Goal: Find specific page/section: Find specific page/section

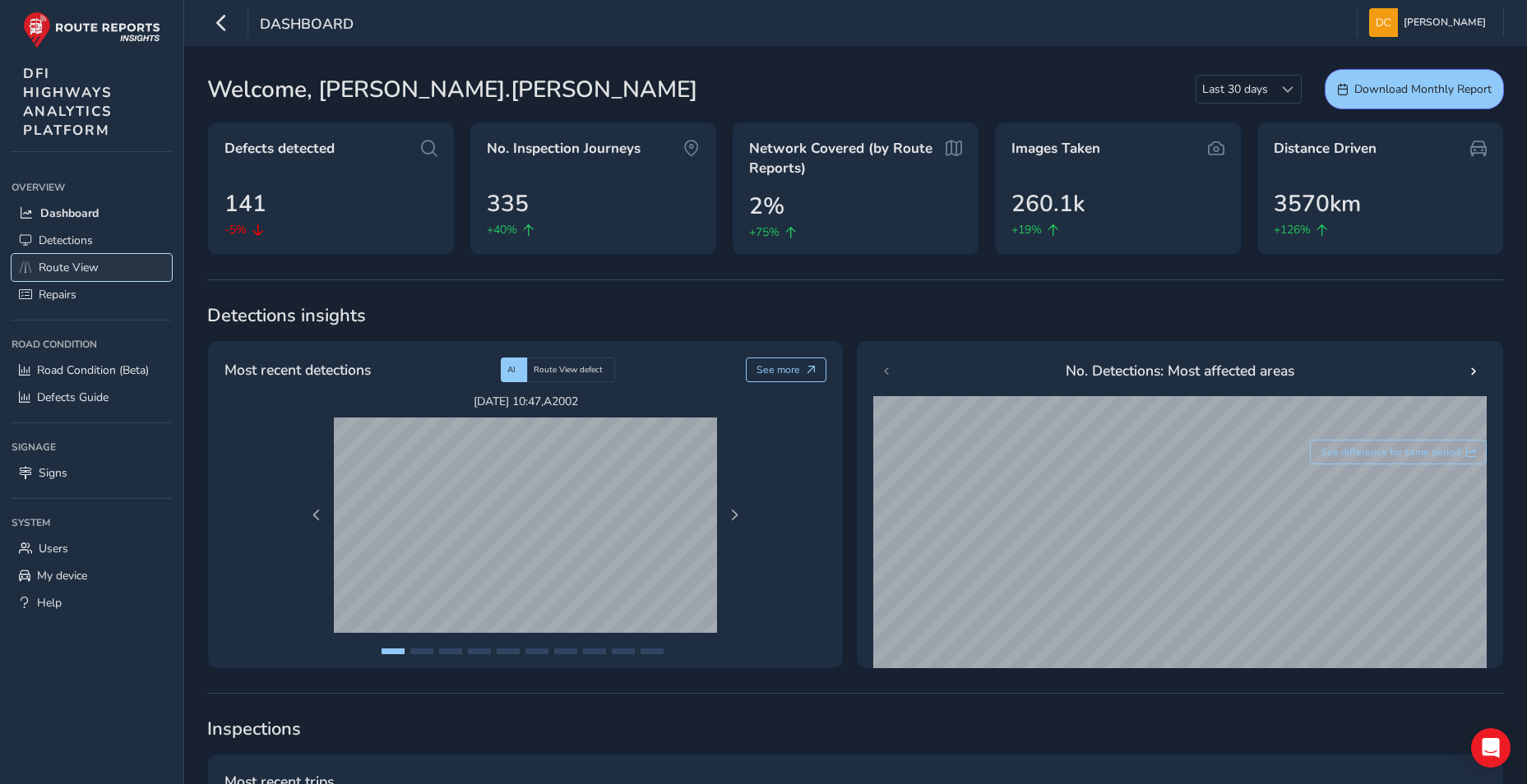
click at [82, 257] on link "Route View" at bounding box center [92, 267] width 161 height 27
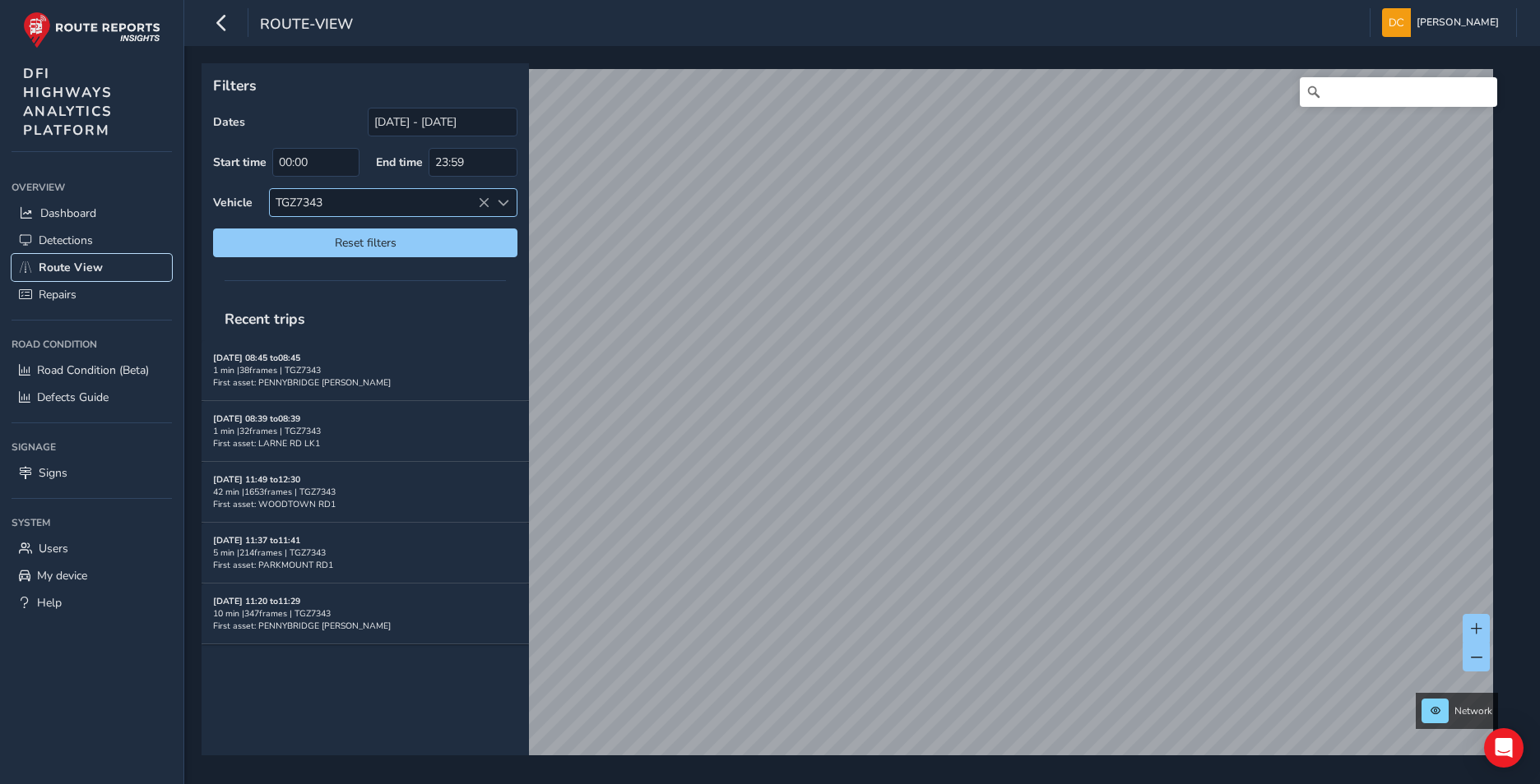
click at [507, 199] on span at bounding box center [504, 203] width 12 height 12
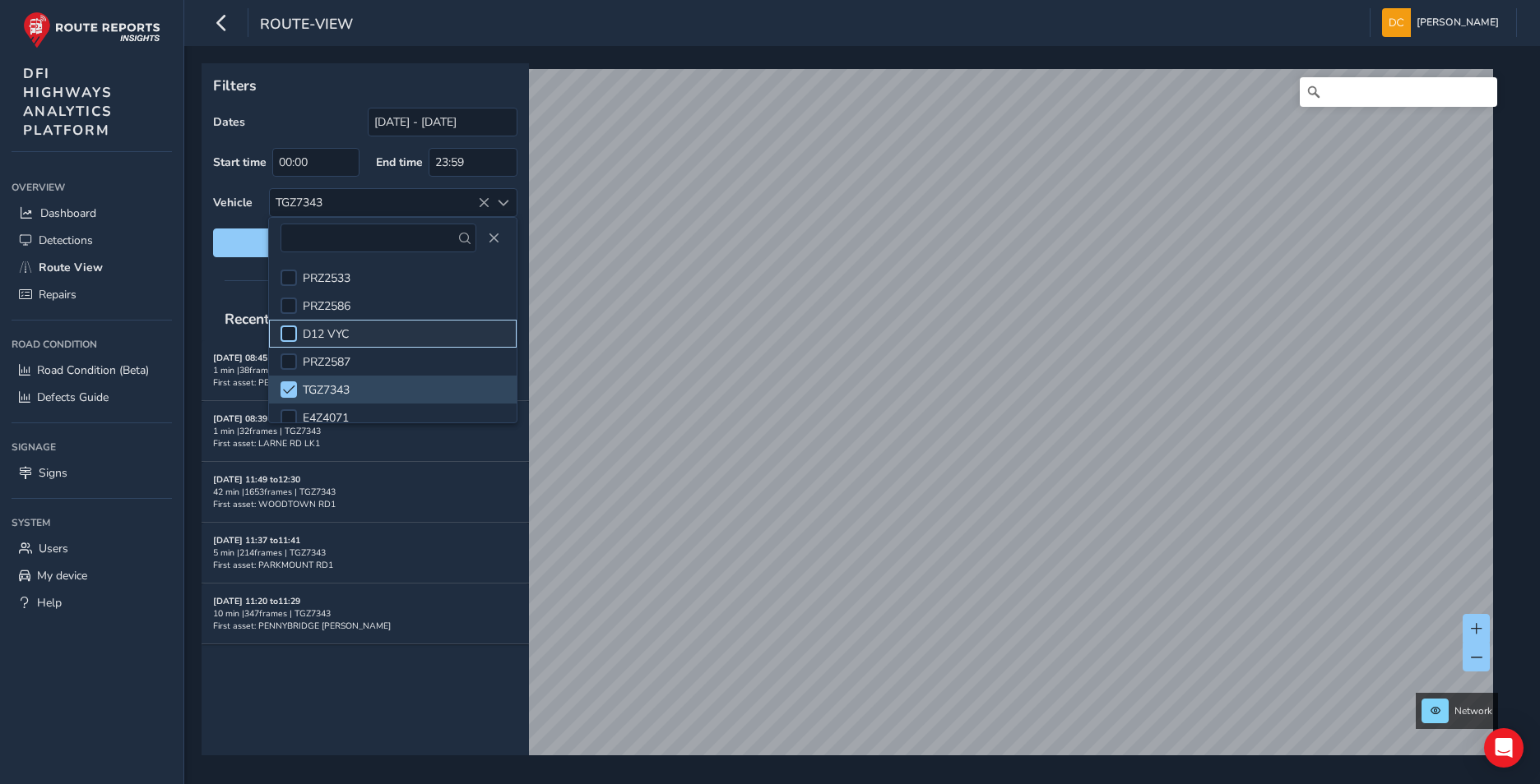
click at [291, 332] on div at bounding box center [289, 334] width 17 height 17
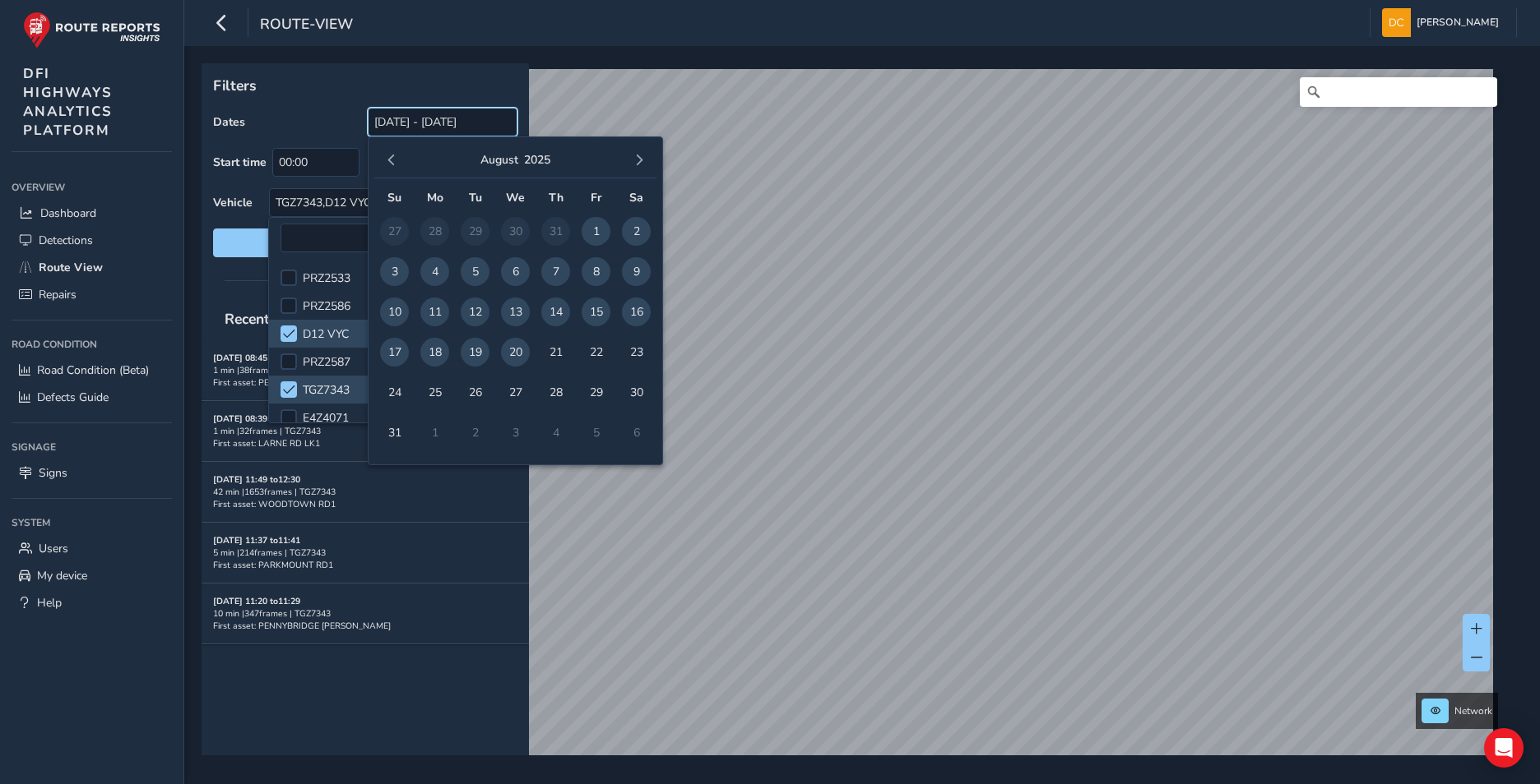
click at [467, 123] on input "[DATE] - [DATE]" at bounding box center [442, 122] width 150 height 29
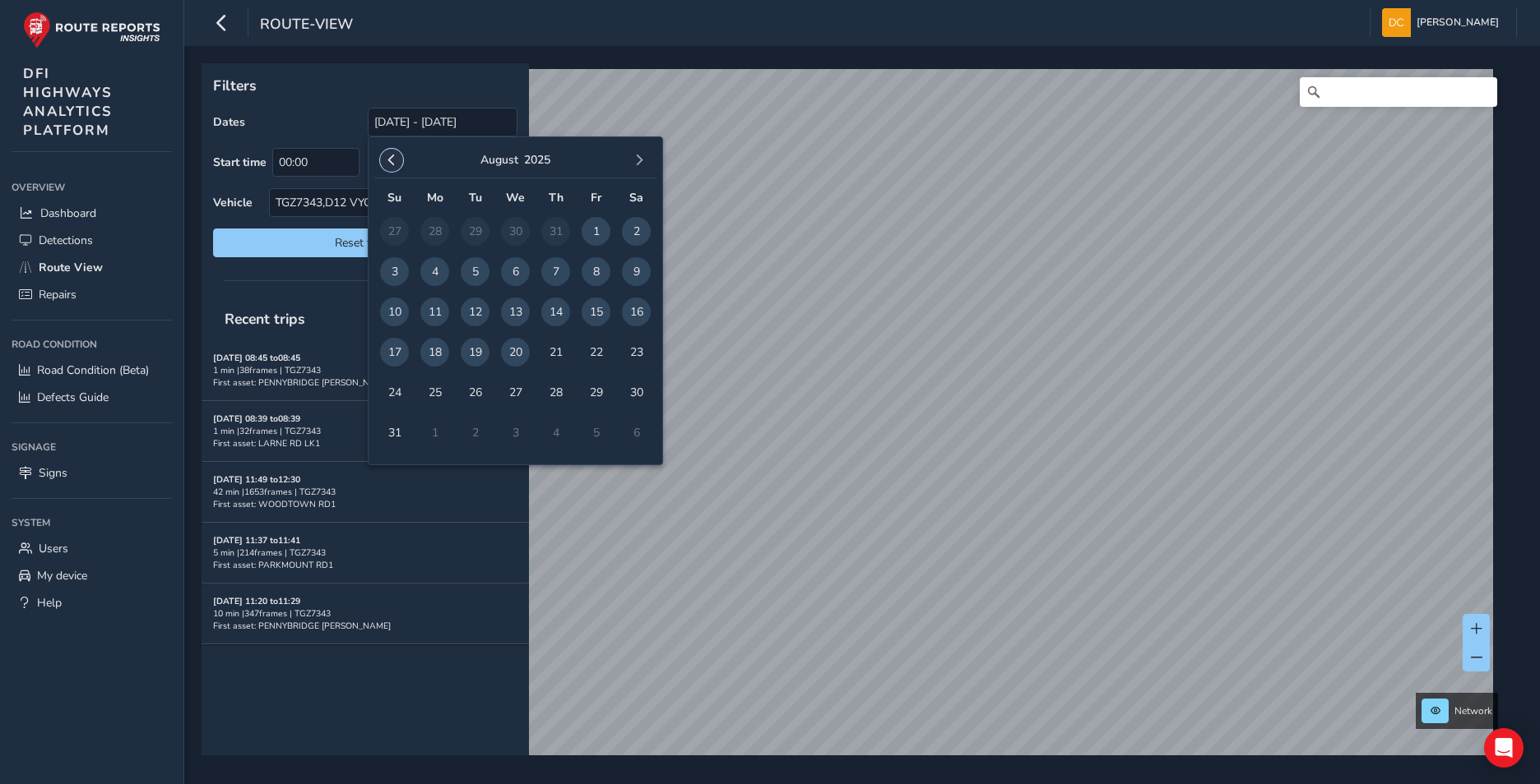
click at [384, 158] on button "button" at bounding box center [391, 160] width 23 height 23
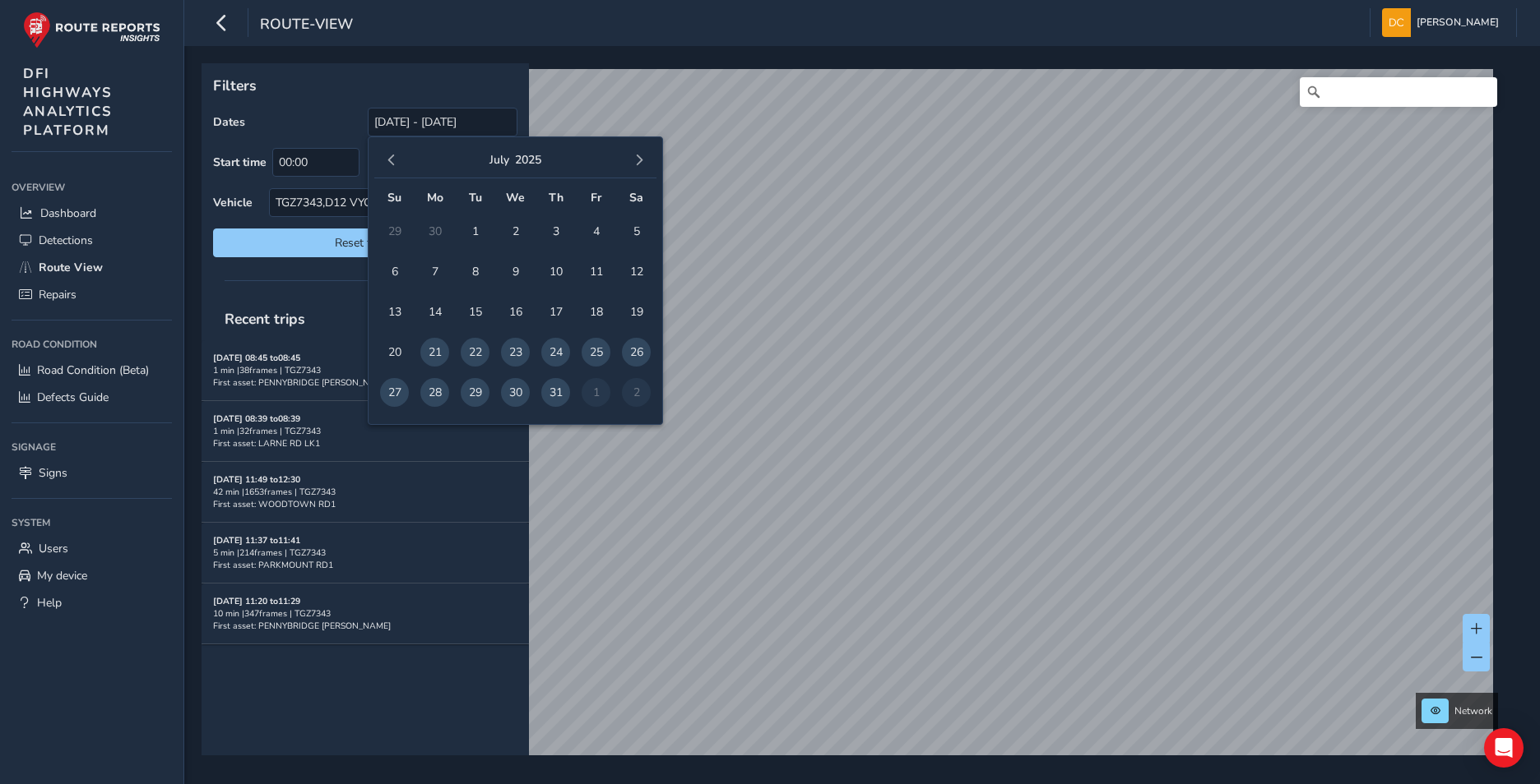
click at [384, 158] on button "button" at bounding box center [391, 160] width 23 height 23
click at [393, 223] on span "1" at bounding box center [394, 231] width 29 height 29
click at [643, 155] on span "button" at bounding box center [639, 160] width 12 height 12
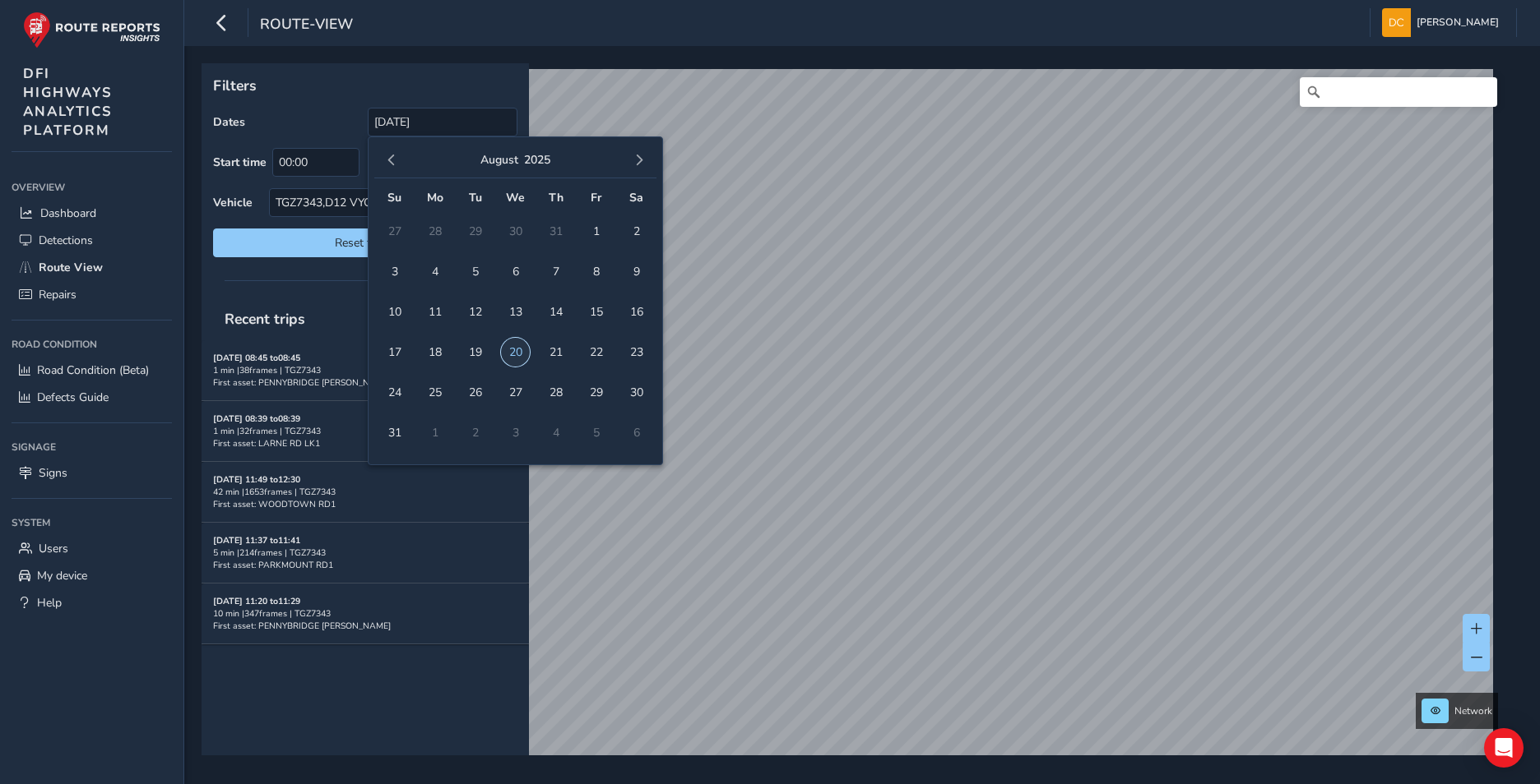
click at [517, 345] on span "20" at bounding box center [515, 352] width 29 height 29
click at [515, 347] on span "20" at bounding box center [515, 352] width 29 height 29
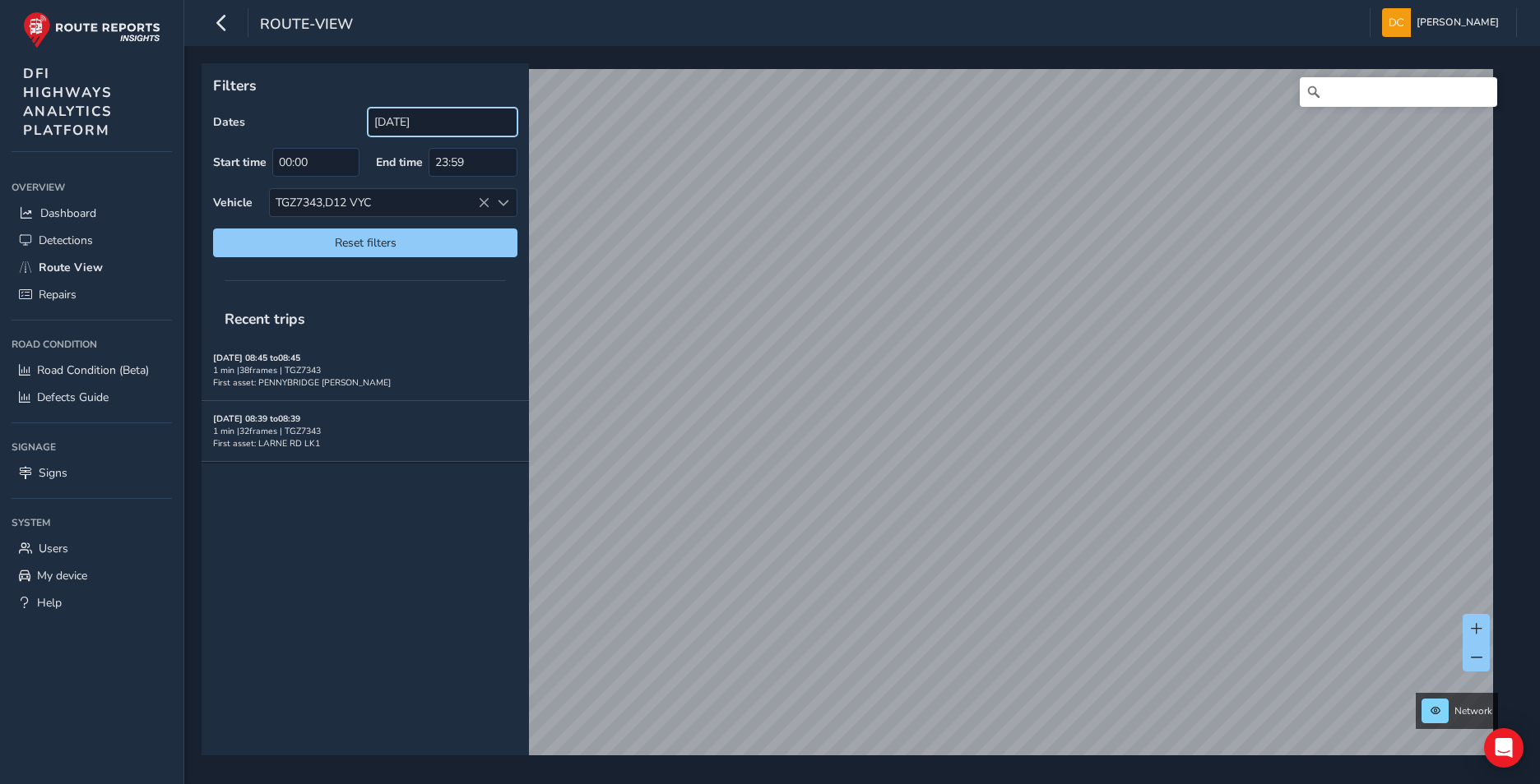
click at [468, 122] on input "[DATE]" at bounding box center [442, 122] width 150 height 29
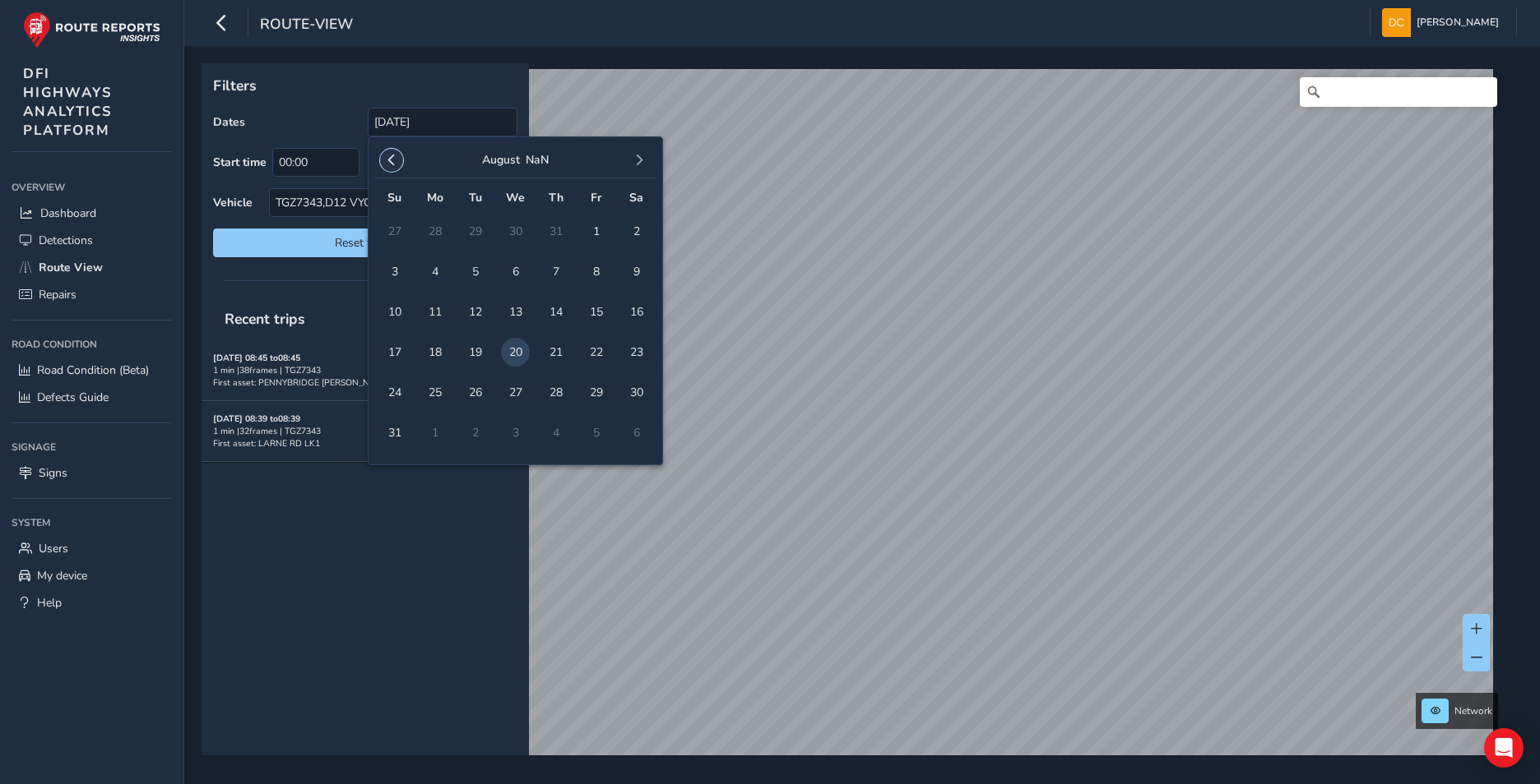
click at [388, 151] on button "button" at bounding box center [391, 160] width 23 height 23
click at [391, 223] on span "1" at bounding box center [394, 231] width 29 height 29
click at [638, 154] on button "button" at bounding box center [639, 160] width 23 height 23
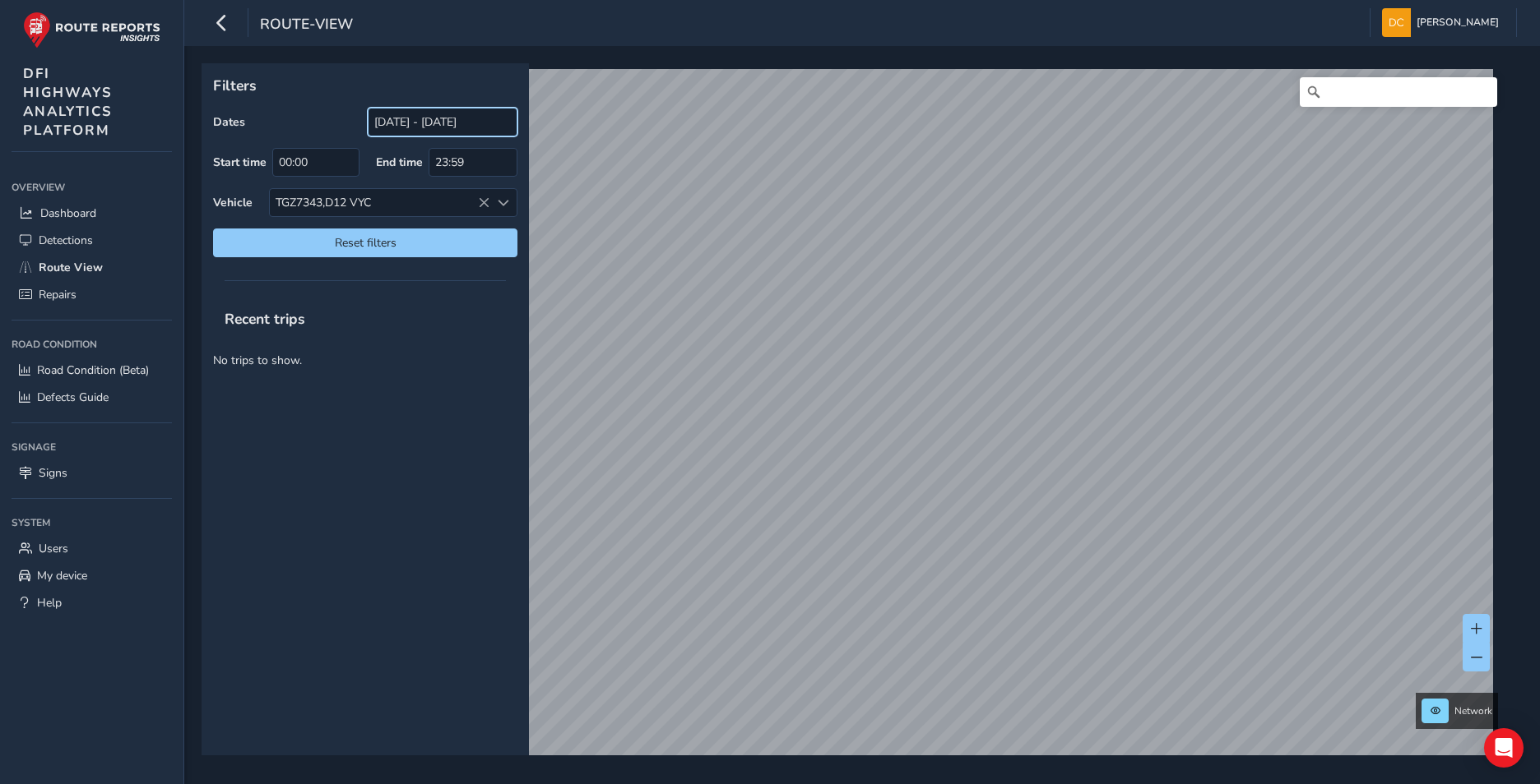
click at [414, 124] on input "[DATE] - [DATE]" at bounding box center [442, 122] width 150 height 29
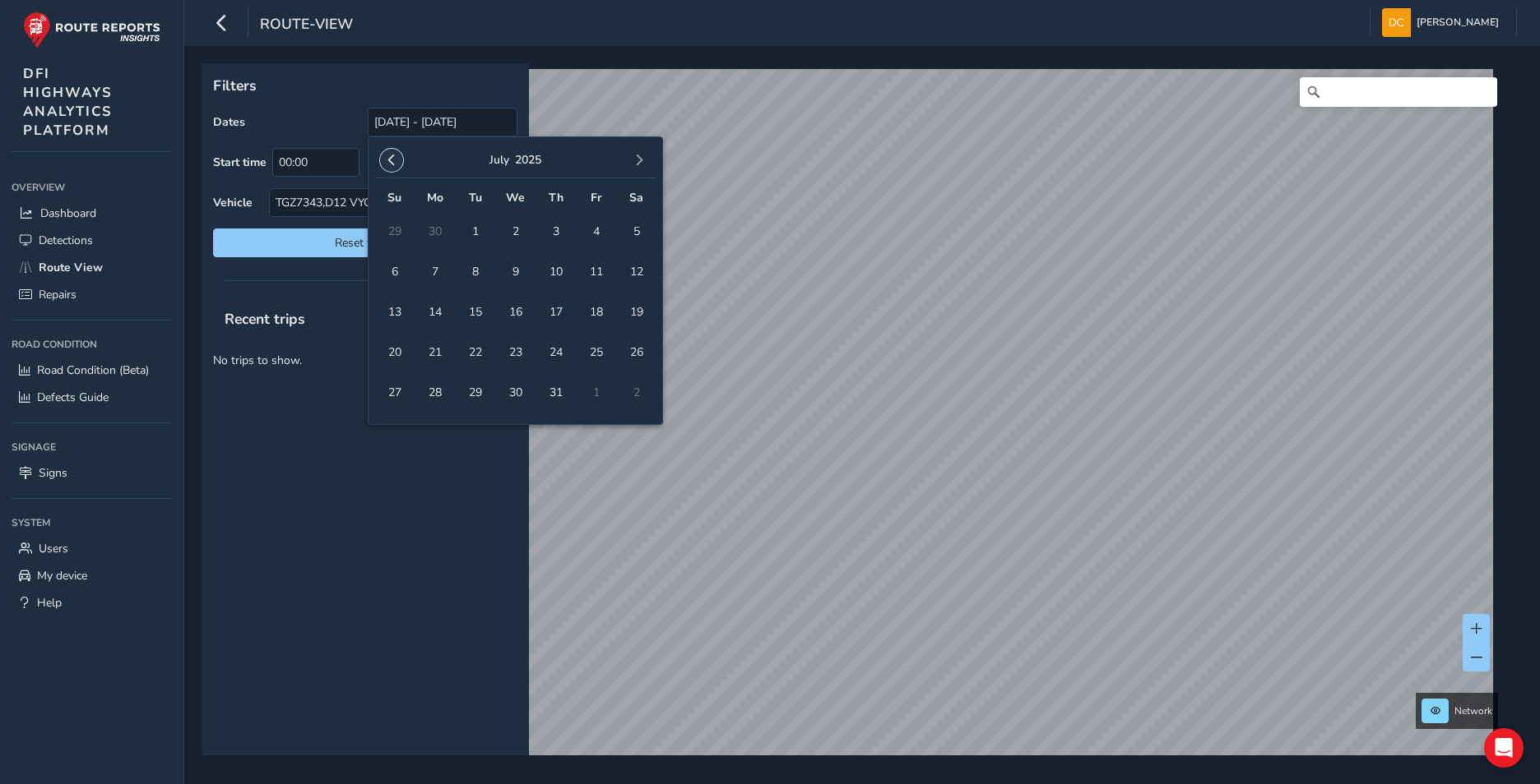
click at [390, 155] on span "button" at bounding box center [392, 160] width 12 height 12
click at [400, 229] on span "1" at bounding box center [394, 231] width 29 height 29
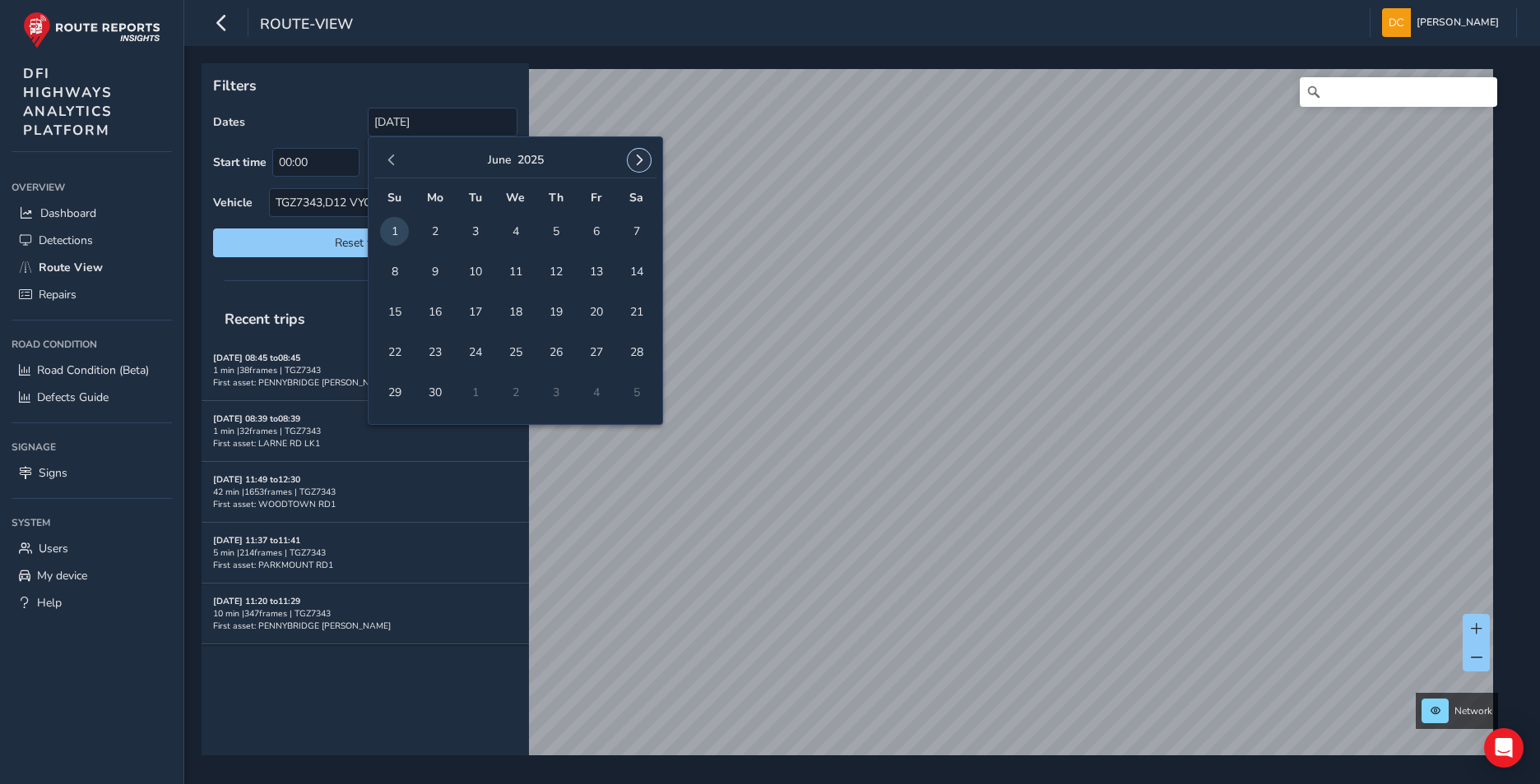
click at [639, 153] on button "button" at bounding box center [639, 160] width 23 height 23
click at [477, 350] on span "19" at bounding box center [475, 352] width 29 height 29
type input "[DATE] - [DATE]"
